Goal: Entertainment & Leisure: Consume media (video, audio)

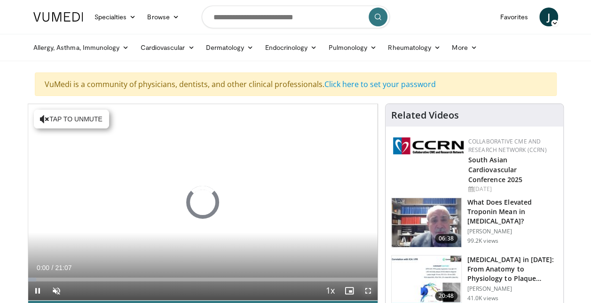
click at [370, 286] on span "Video Player" at bounding box center [368, 290] width 19 height 19
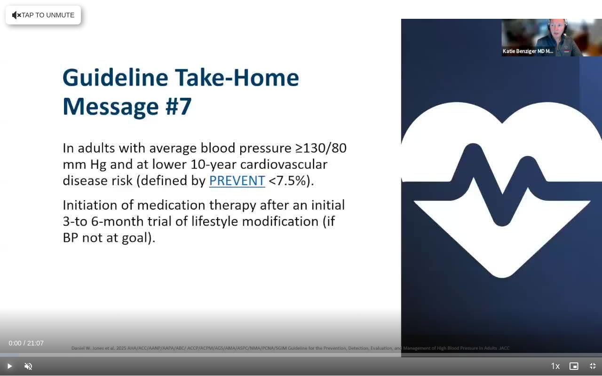
click at [7, 302] on span "Video Player" at bounding box center [9, 366] width 19 height 19
click at [28, 302] on span "Video Player" at bounding box center [28, 366] width 19 height 19
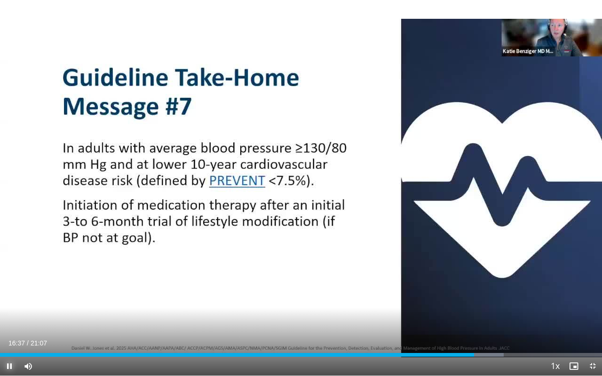
click at [7, 302] on span "Video Player" at bounding box center [9, 366] width 19 height 19
